Goal: Transaction & Acquisition: Purchase product/service

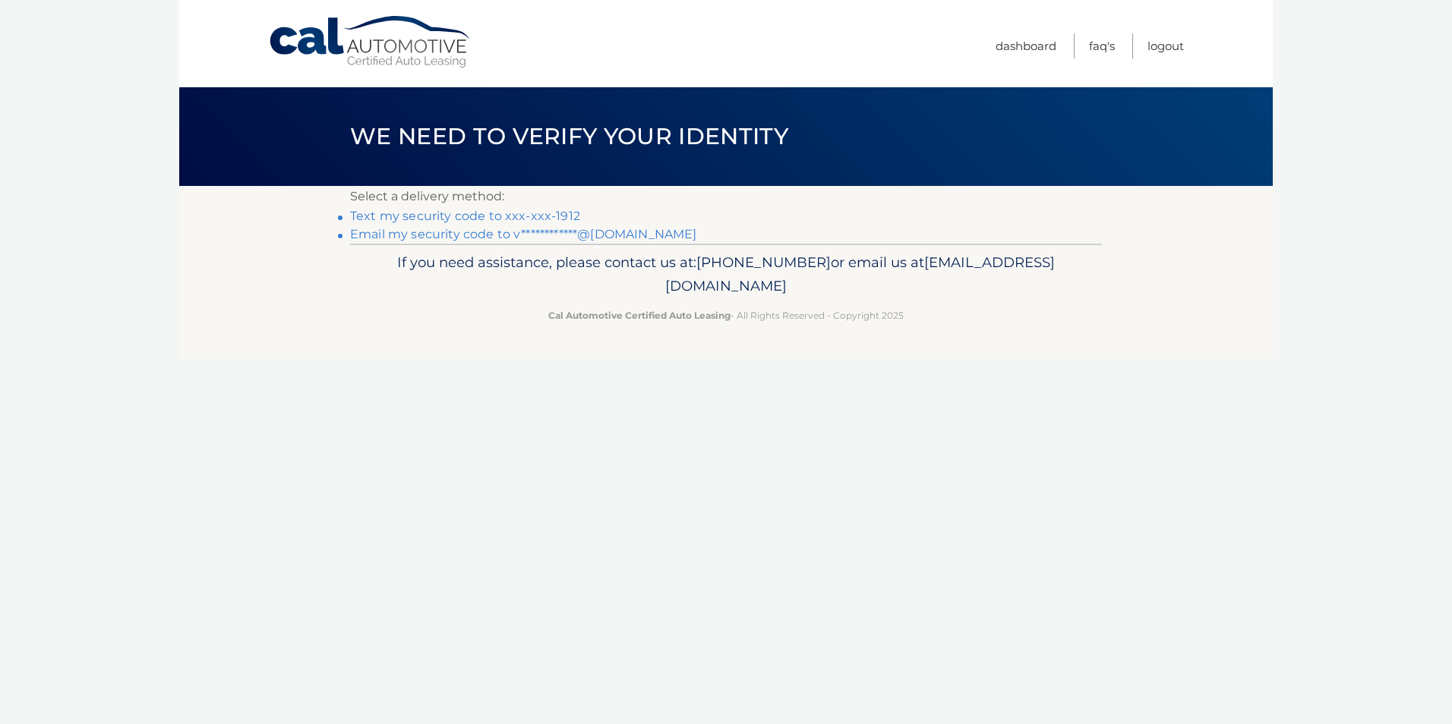
click at [468, 236] on link "**********" at bounding box center [523, 234] width 346 height 14
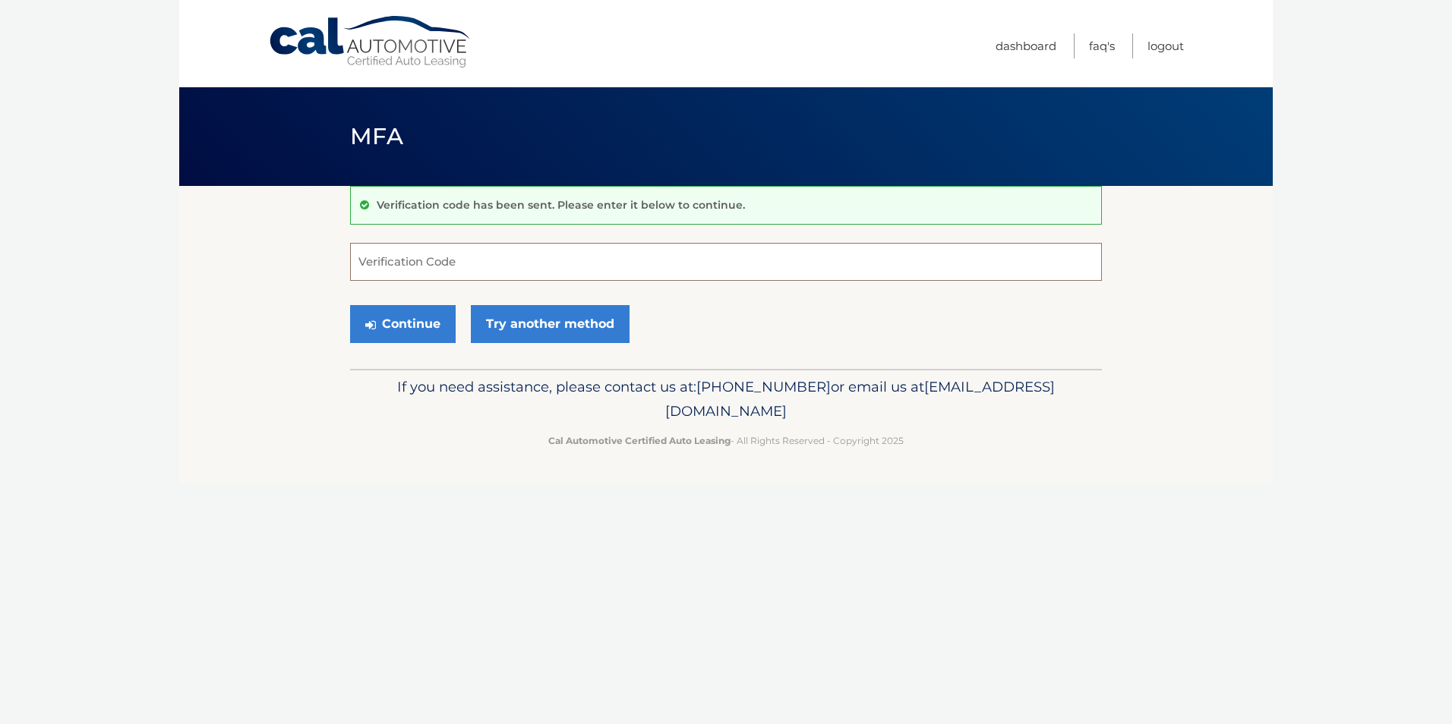
click at [385, 264] on input "Verification Code" at bounding box center [726, 262] width 752 height 38
type input "123675"
click at [393, 318] on button "Continue" at bounding box center [403, 324] width 106 height 38
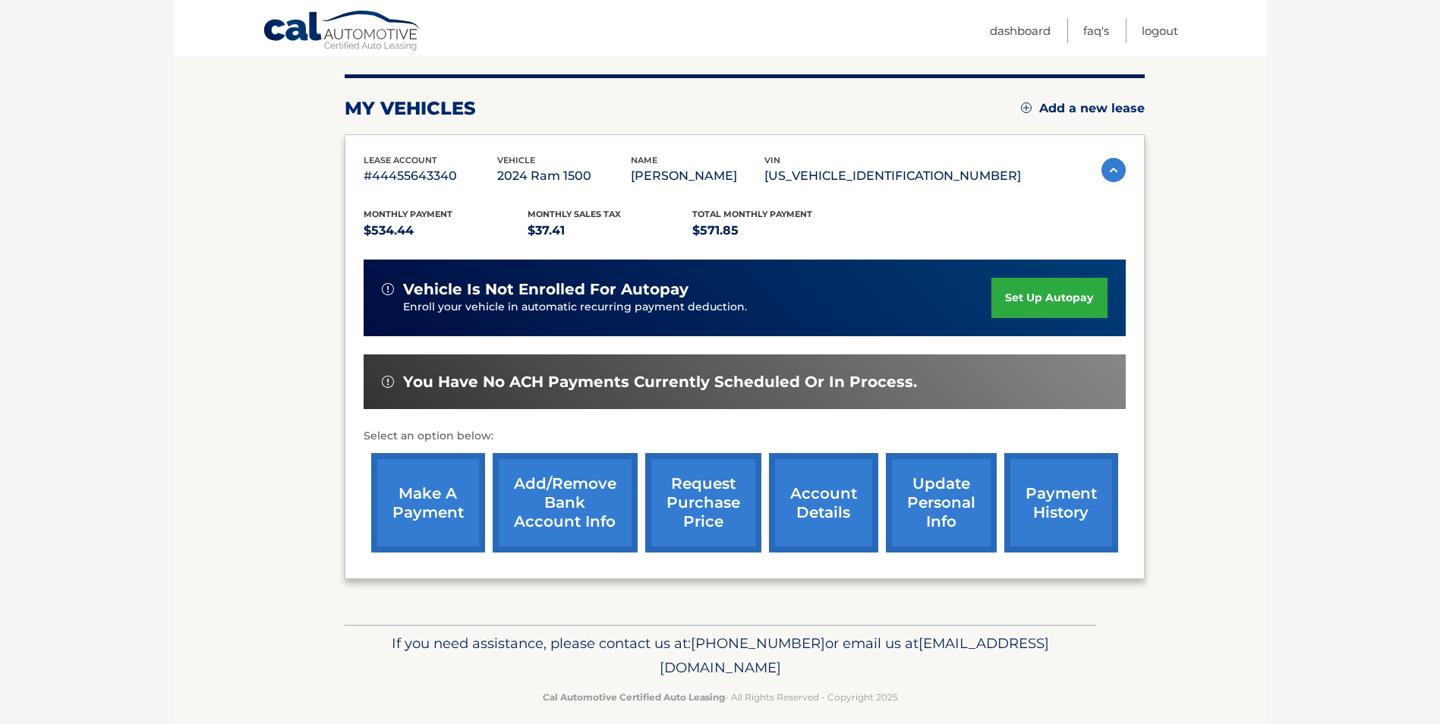
scroll to position [196, 0]
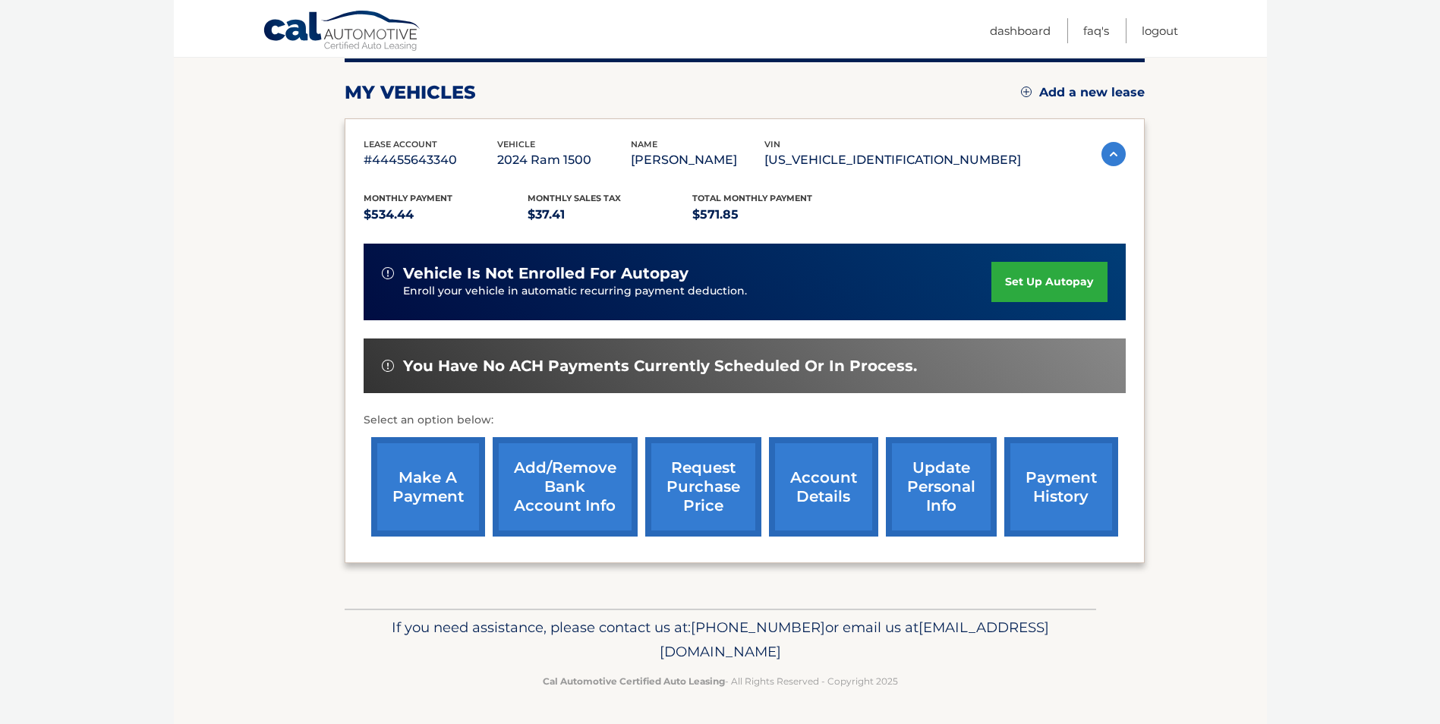
click at [405, 470] on link "make a payment" at bounding box center [428, 486] width 114 height 99
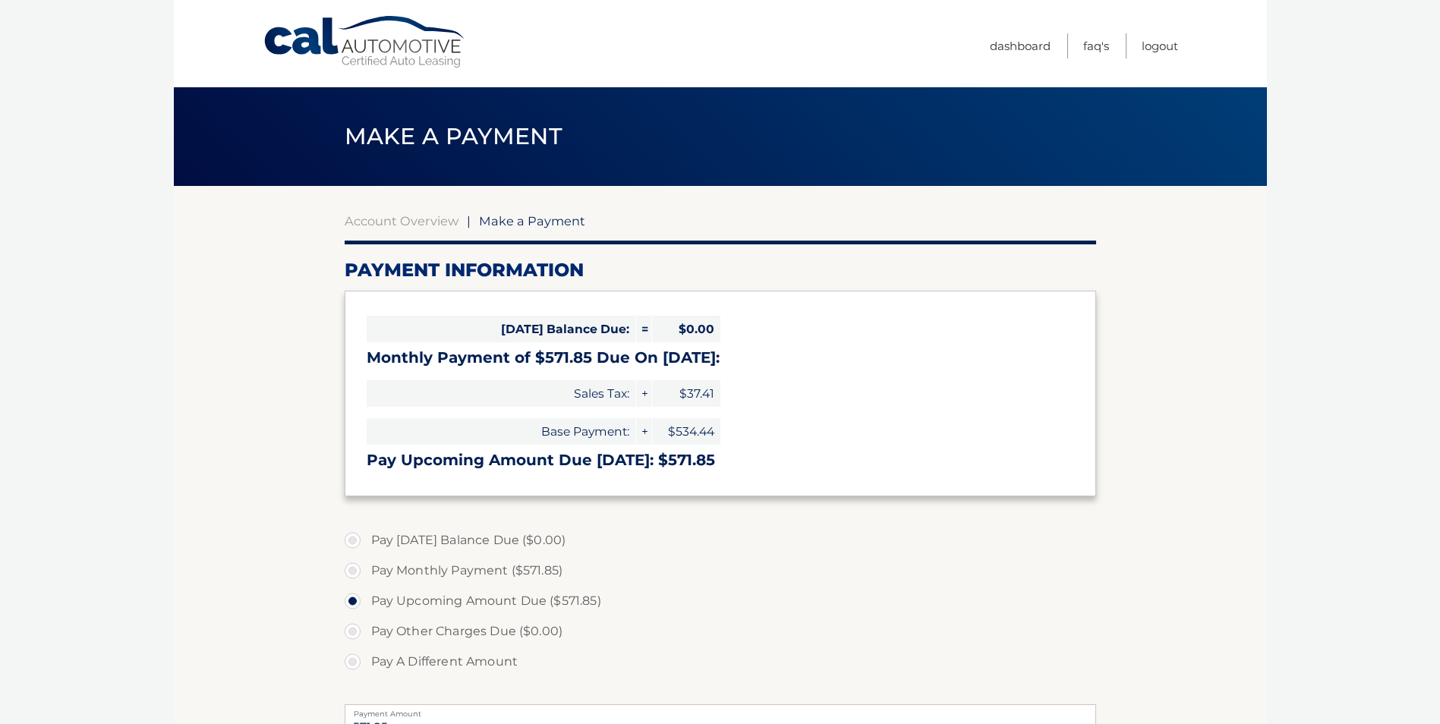
select select "NWIzYzY1YmEtYjhhMi00OWQ3LTg0YTUtZWRjMzViZmVmZDA5"
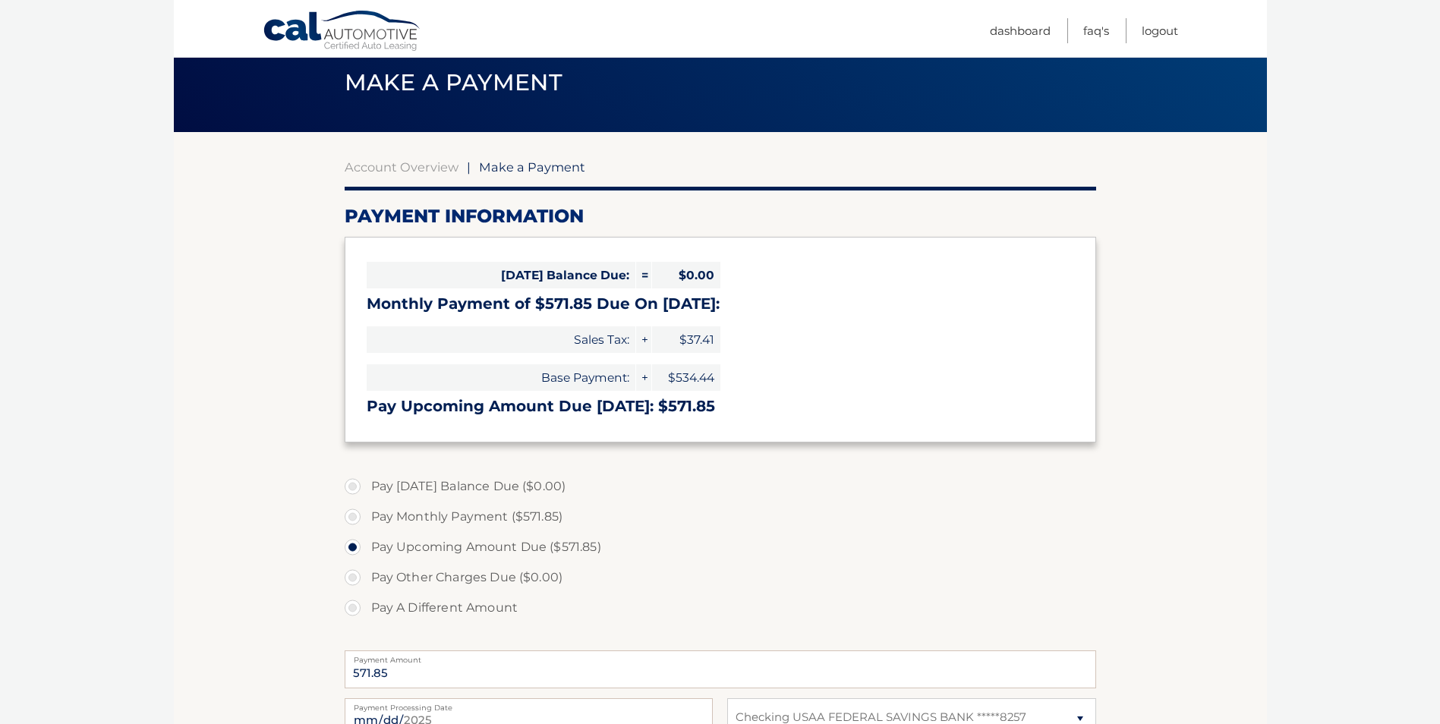
scroll to position [76, 0]
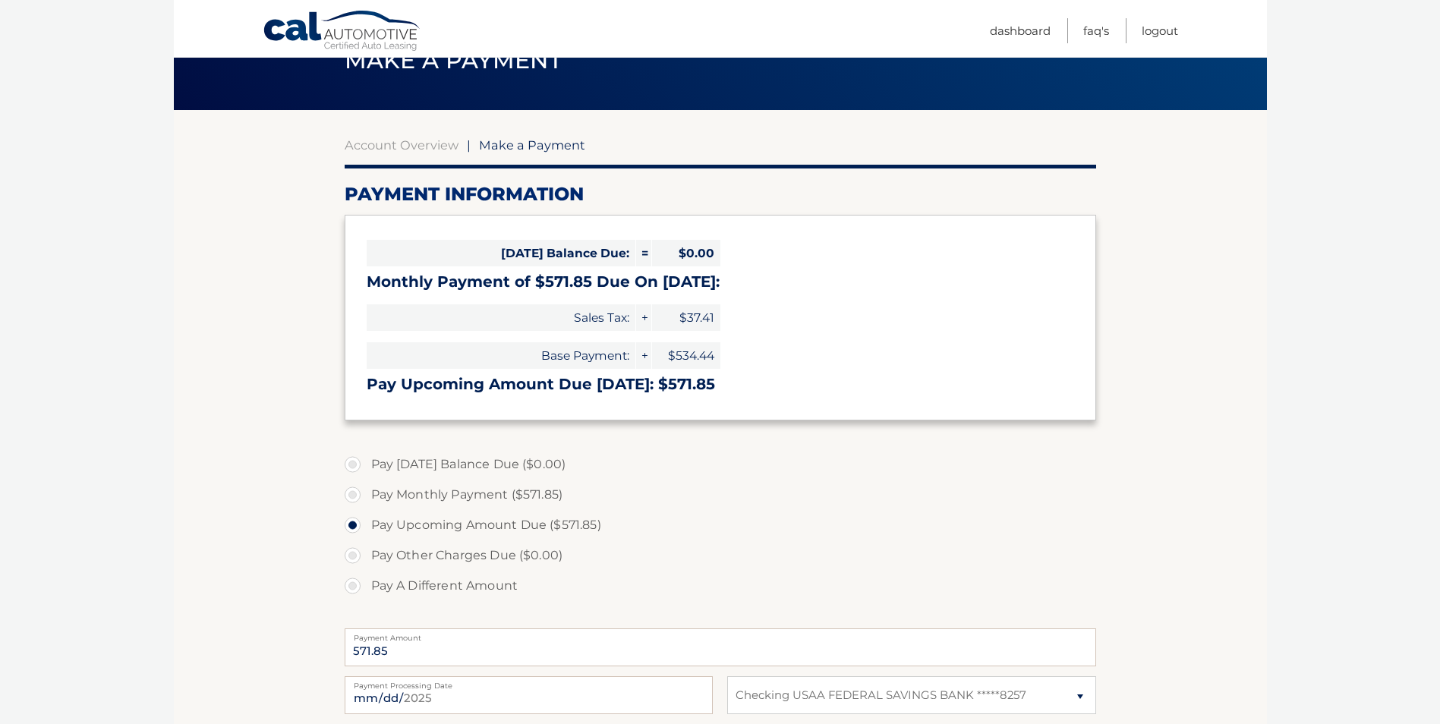
click at [355, 493] on label "Pay Monthly Payment ($571.85)" at bounding box center [721, 495] width 752 height 30
click at [355, 493] on input "Pay Monthly Payment ($571.85)" at bounding box center [358, 492] width 15 height 24
radio input "true"
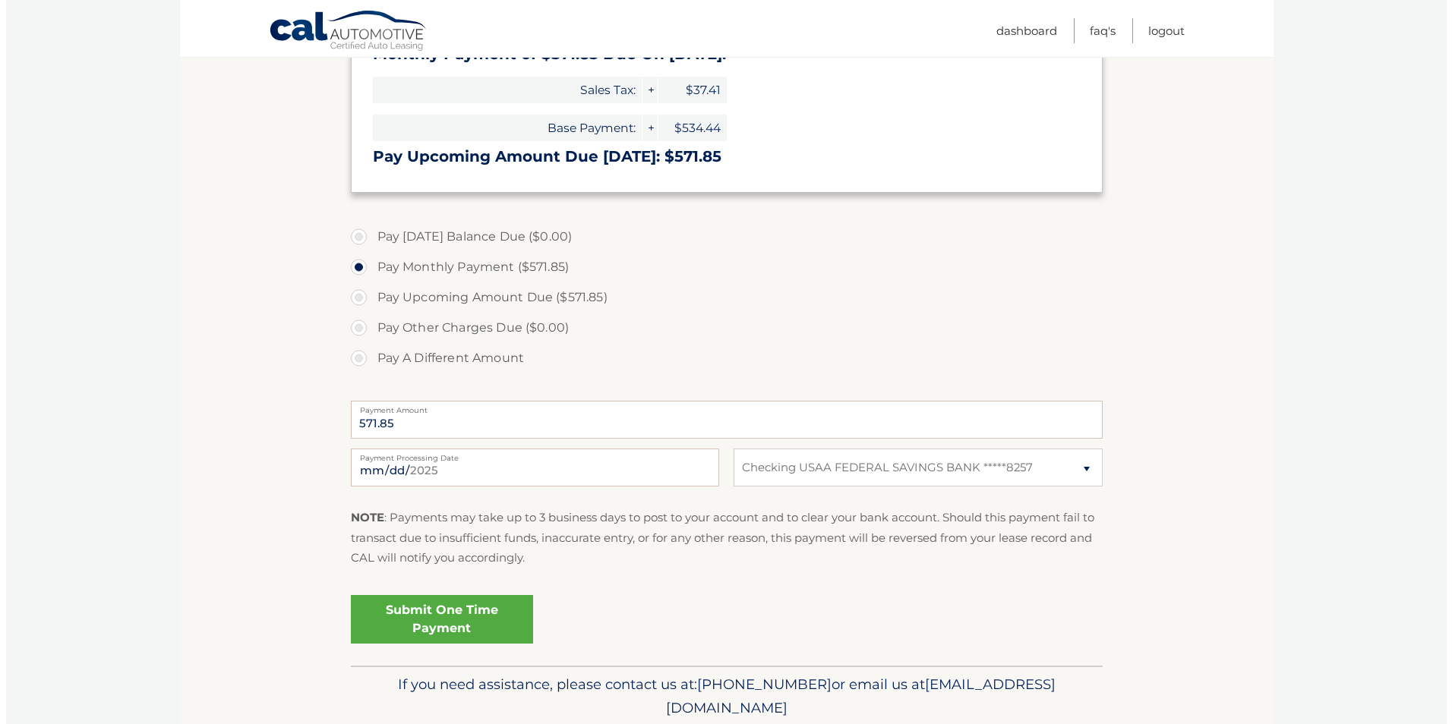
scroll to position [361, 0]
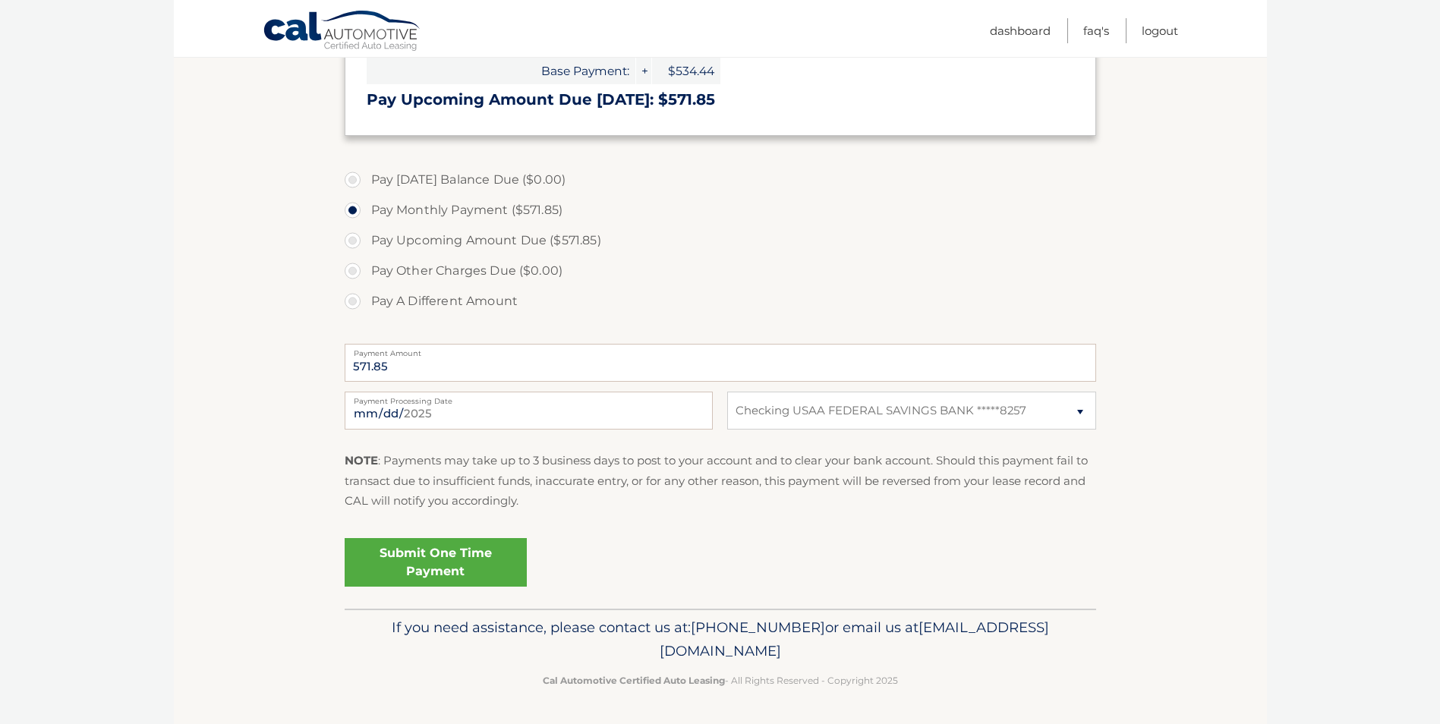
click at [418, 555] on link "Submit One Time Payment" at bounding box center [436, 562] width 182 height 49
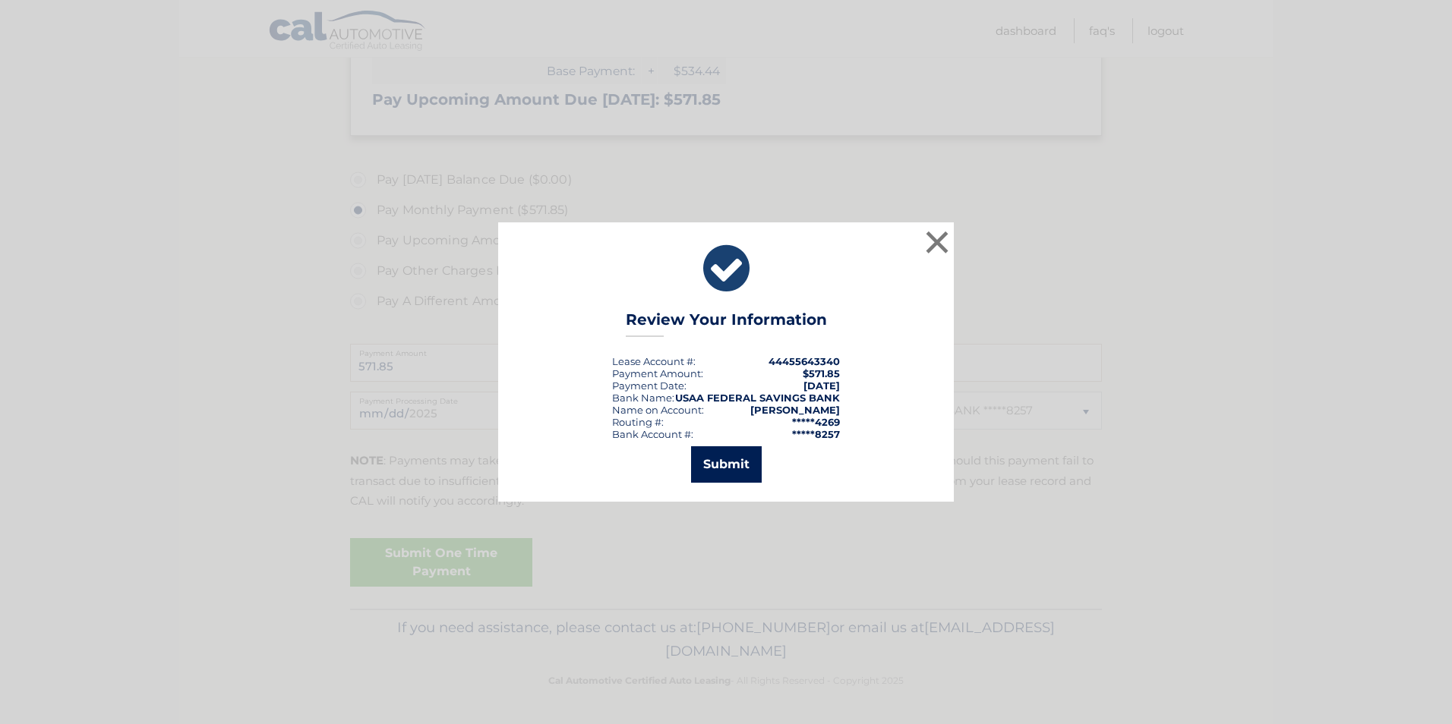
click at [729, 455] on button "Submit" at bounding box center [726, 464] width 71 height 36
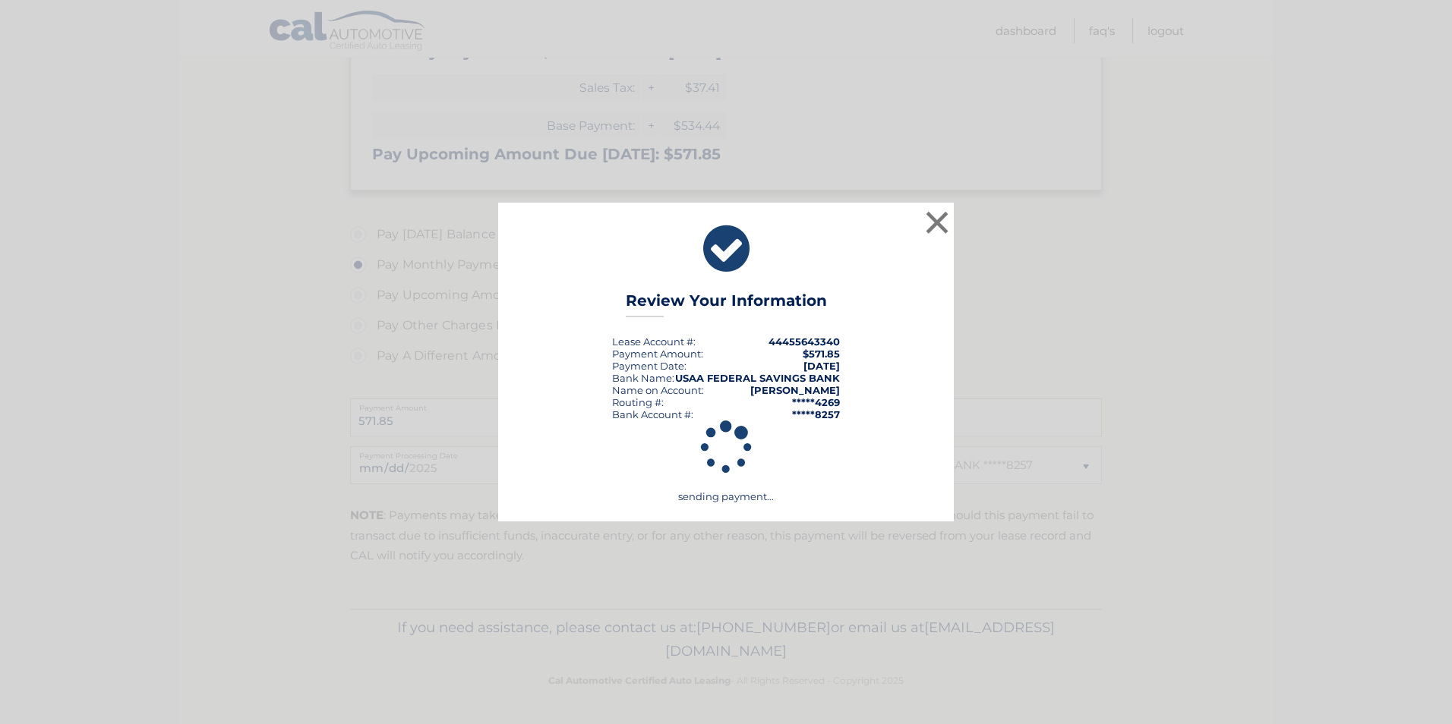
scroll to position [306, 0]
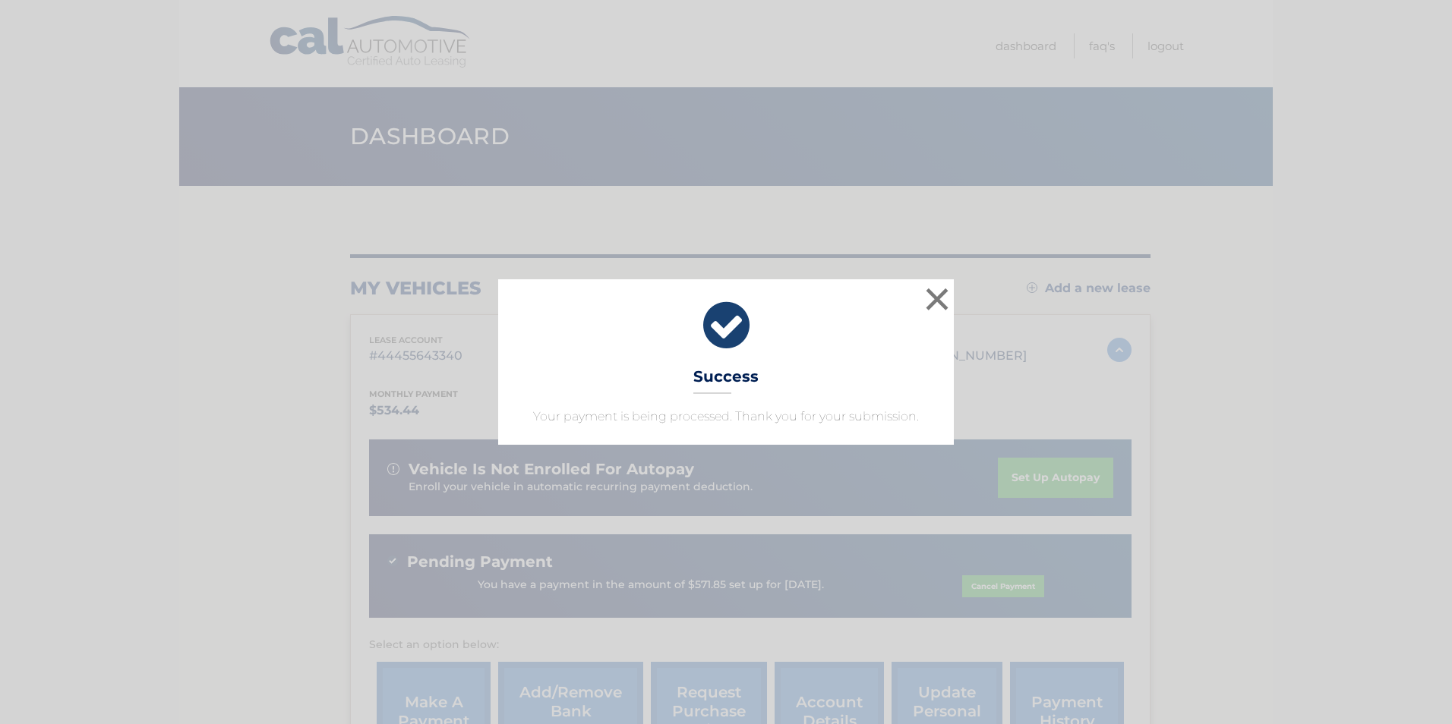
click at [238, 443] on div "× Success Your payment is being processed. Thank you for your submission." at bounding box center [725, 362] width 1439 height 166
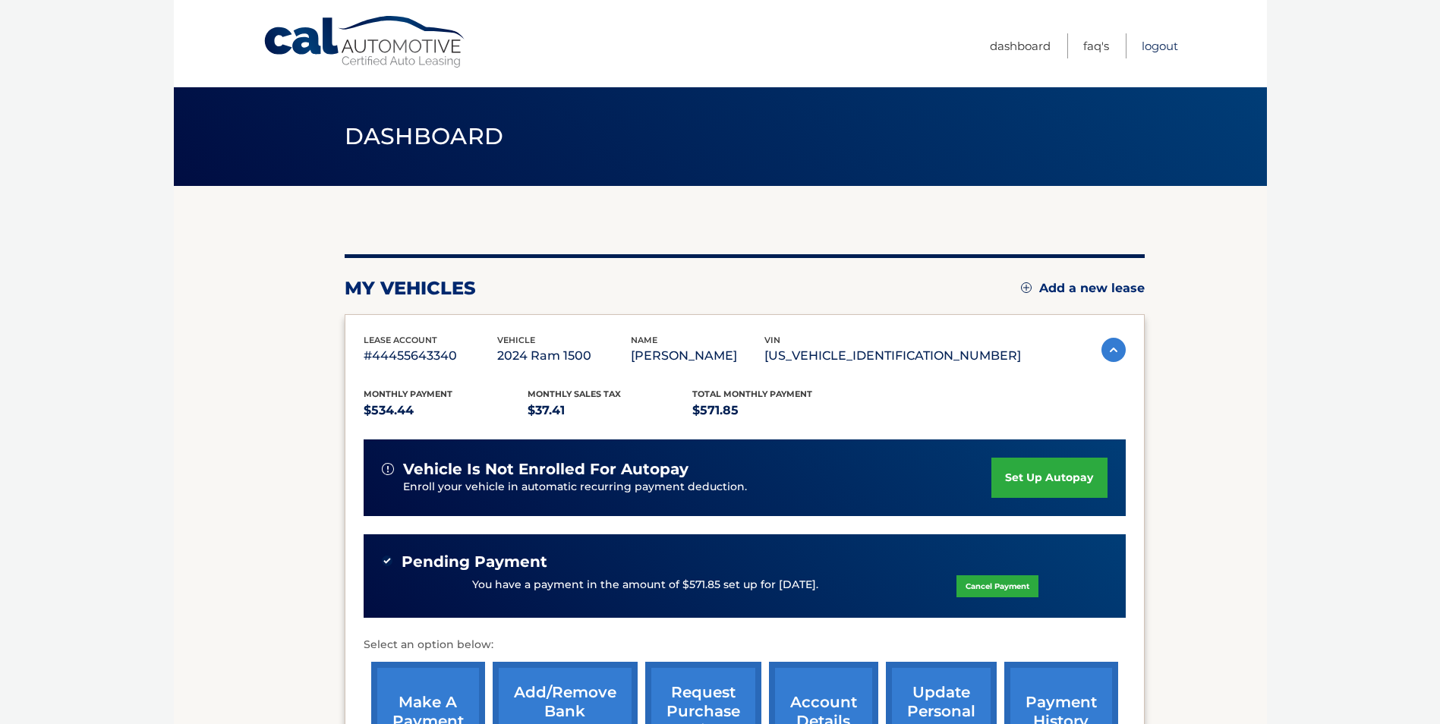
click at [1153, 44] on link "Logout" at bounding box center [1160, 45] width 36 height 25
